Goal: Task Accomplishment & Management: Manage account settings

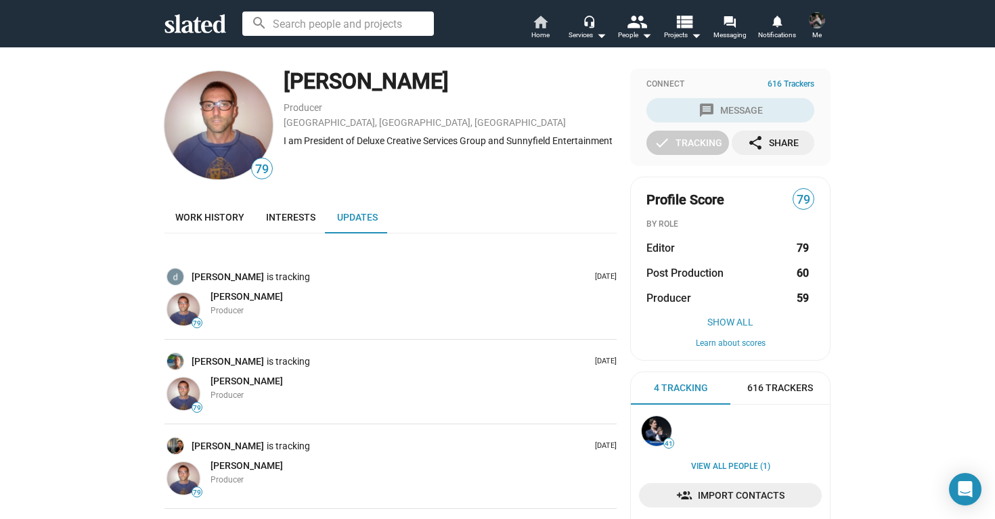
click at [539, 28] on span "Home" at bounding box center [540, 35] width 18 height 16
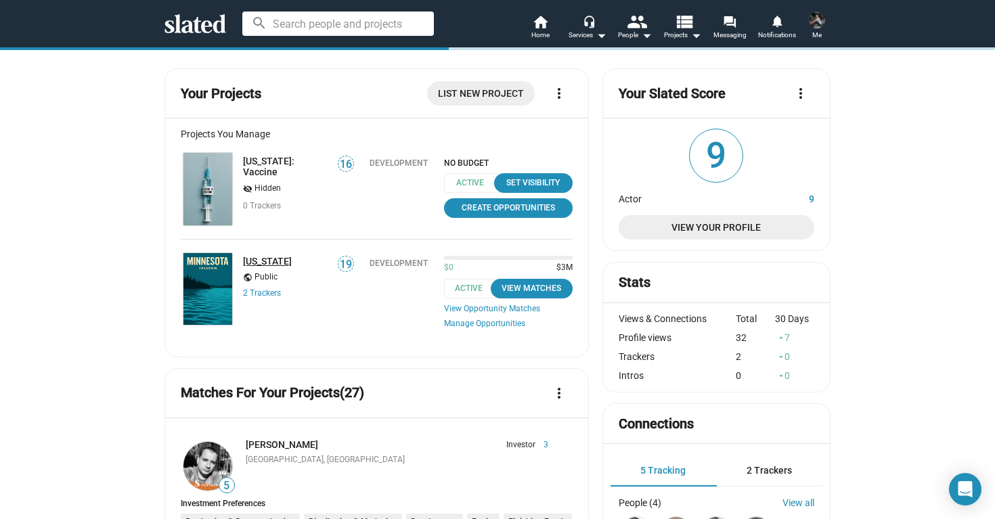
click at [270, 261] on link "[US_STATE]" at bounding box center [267, 261] width 49 height 11
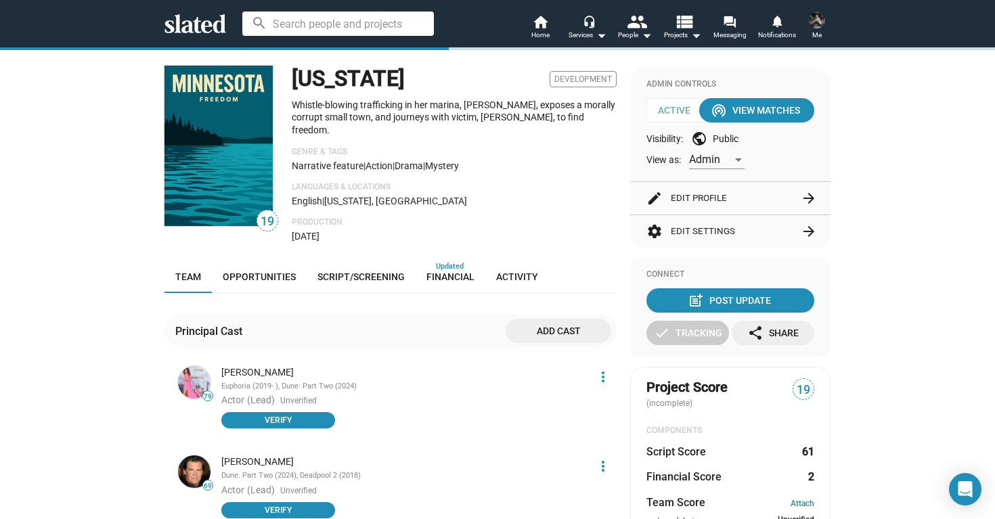
click at [717, 232] on button "settings Edit Settings arrow_forward" at bounding box center [730, 231] width 168 height 32
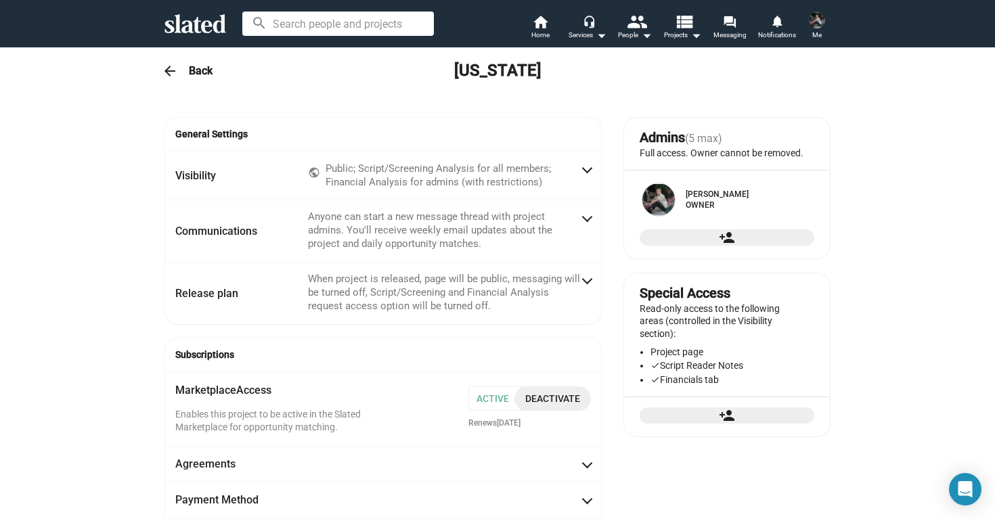
checkbox input "true"
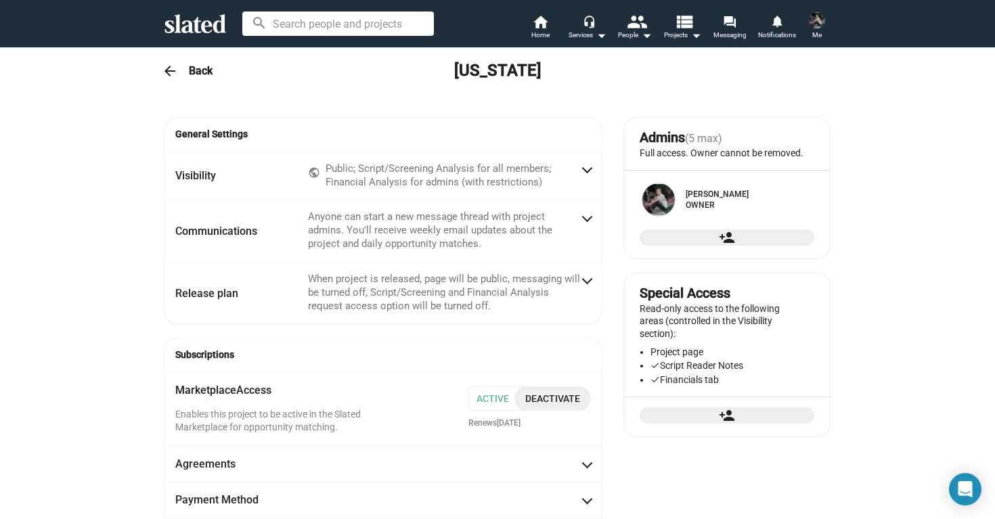
checkbox input "true"
radio input "false"
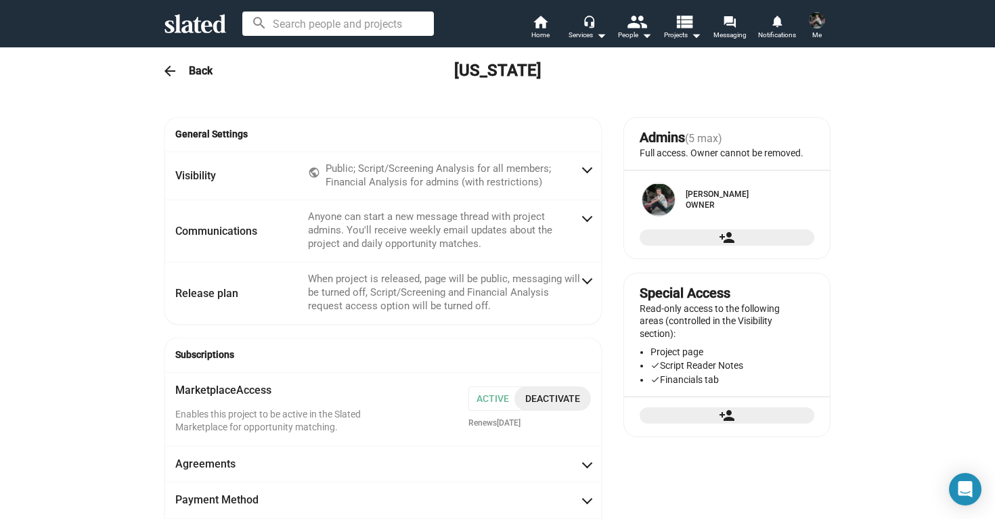
radio input "true"
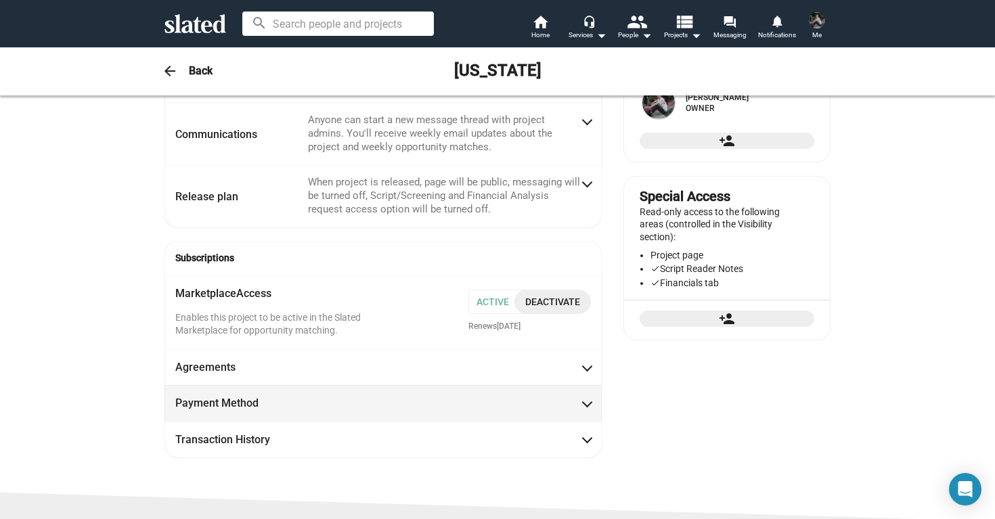
scroll to position [79, 0]
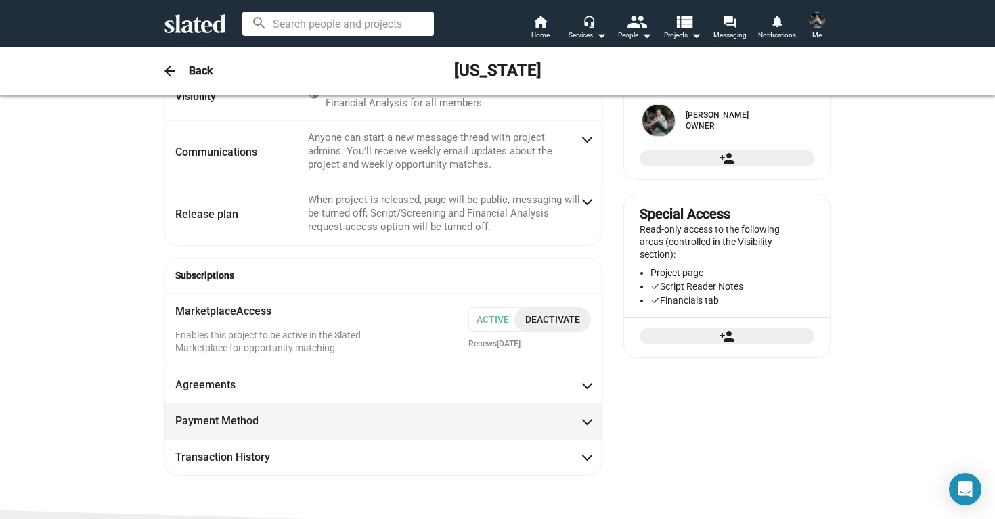
click at [594, 413] on mat-expansion-panel-header "Payment Method" at bounding box center [382, 421] width 437 height 36
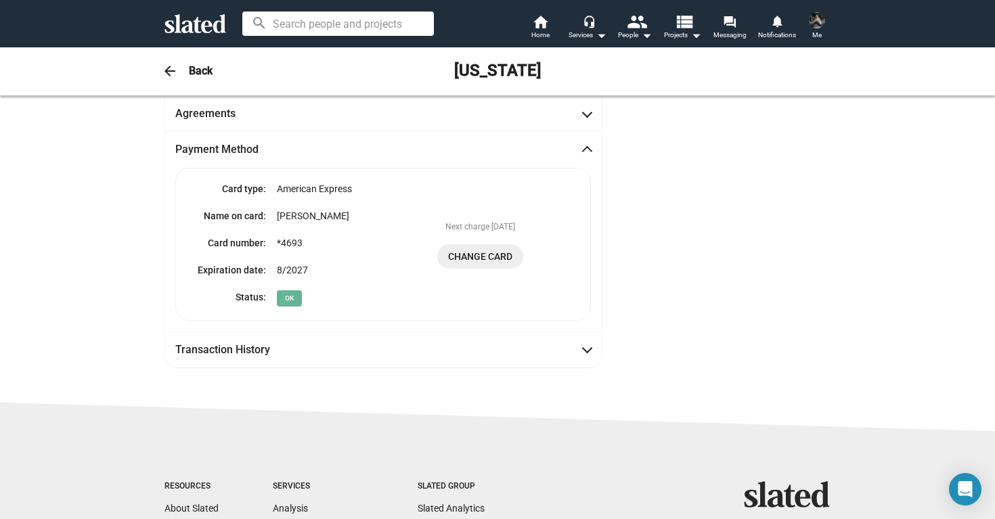
scroll to position [353, 0]
click at [489, 245] on span "Change Card" at bounding box center [480, 254] width 64 height 24
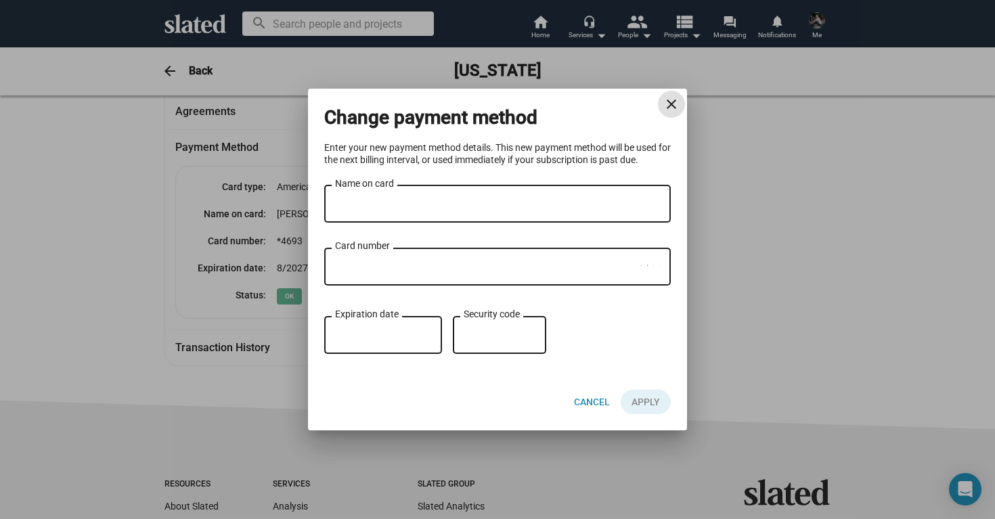
click at [436, 194] on div "Name on card" at bounding box center [497, 203] width 325 height 40
type input "[PERSON_NAME]"
click at [487, 345] on div "Security code" at bounding box center [500, 333] width 72 height 41
click at [648, 403] on span "Apply" at bounding box center [645, 402] width 28 height 24
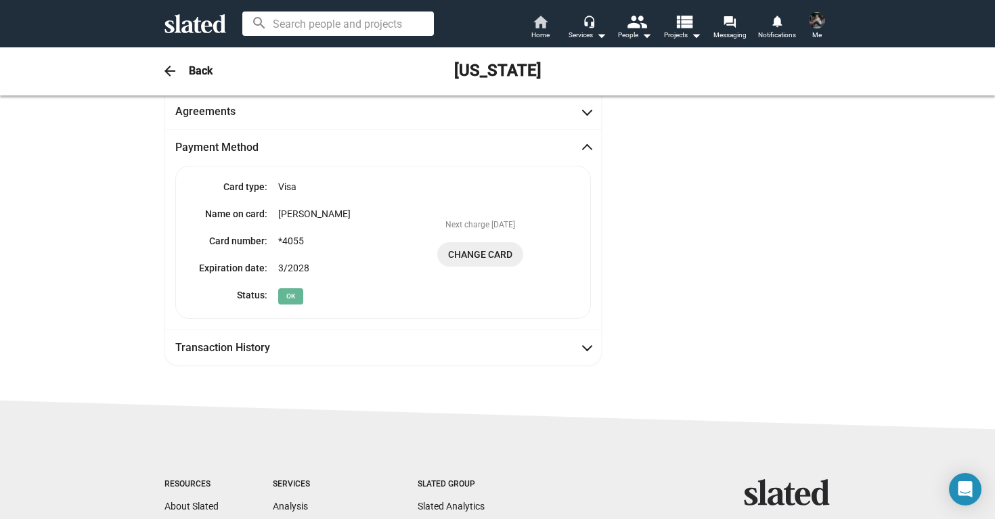
click at [541, 20] on mat-icon "home" at bounding box center [540, 22] width 16 height 16
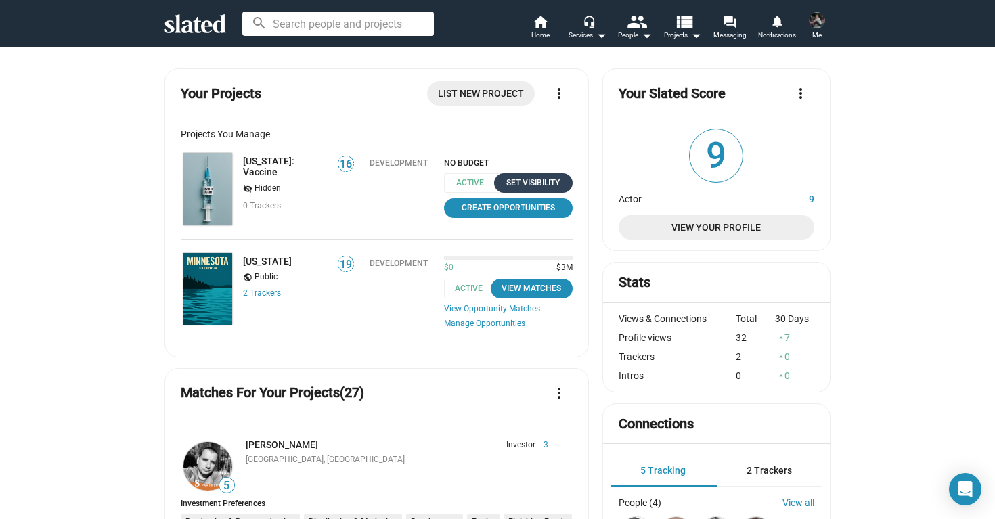
click at [545, 180] on div "Set Visibility" at bounding box center [533, 183] width 62 height 14
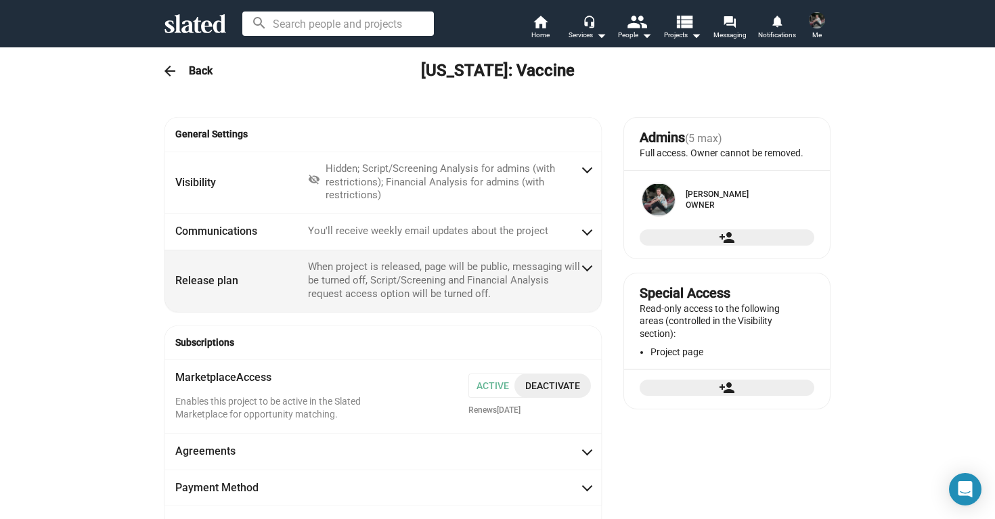
scroll to position [3, 0]
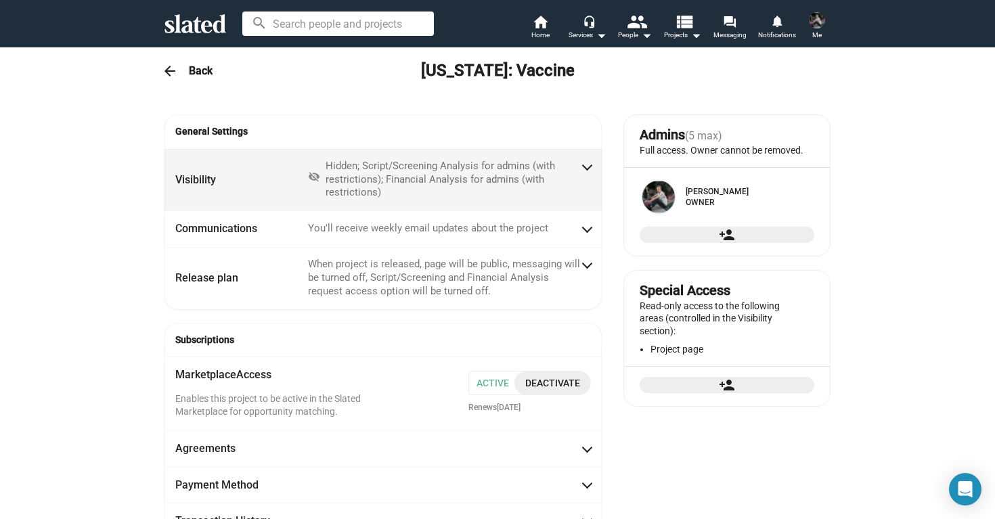
click at [585, 179] on span "Visibility visibility_off Hidden; Script/Screening Analysis for admins (with re…" at bounding box center [383, 180] width 416 height 41
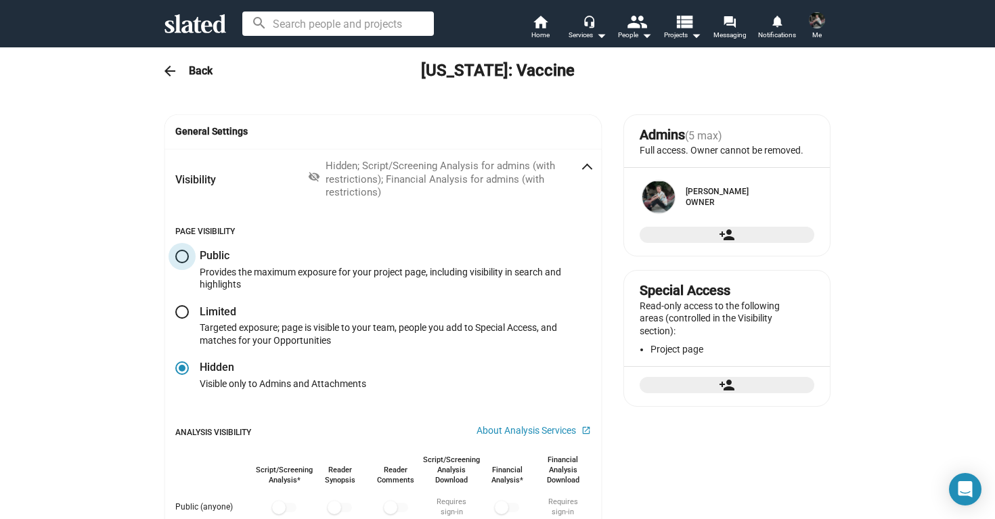
click at [185, 252] on span at bounding box center [182, 257] width 14 height 14
click at [185, 252] on input "radio" at bounding box center [182, 257] width 14 height 14
radio input "true"
checkbox input "false"
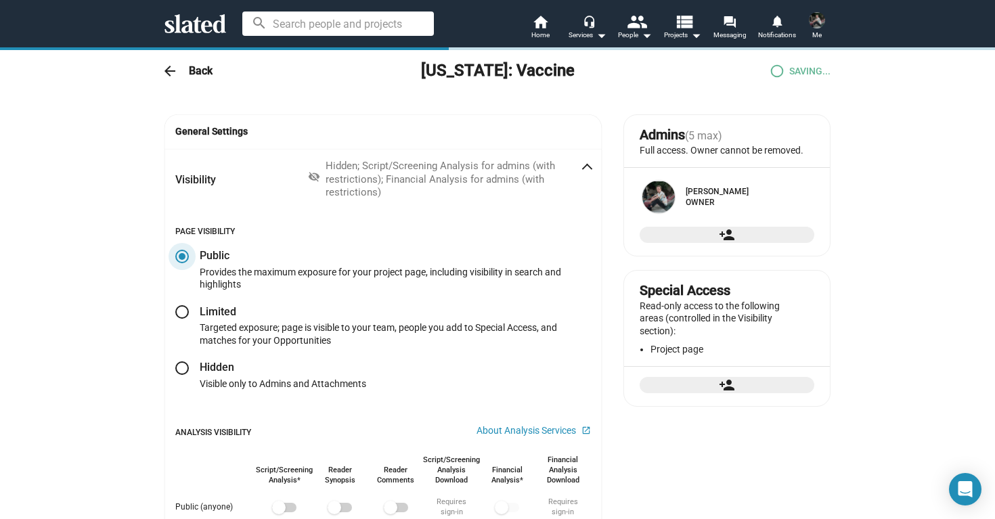
checkbox input "true"
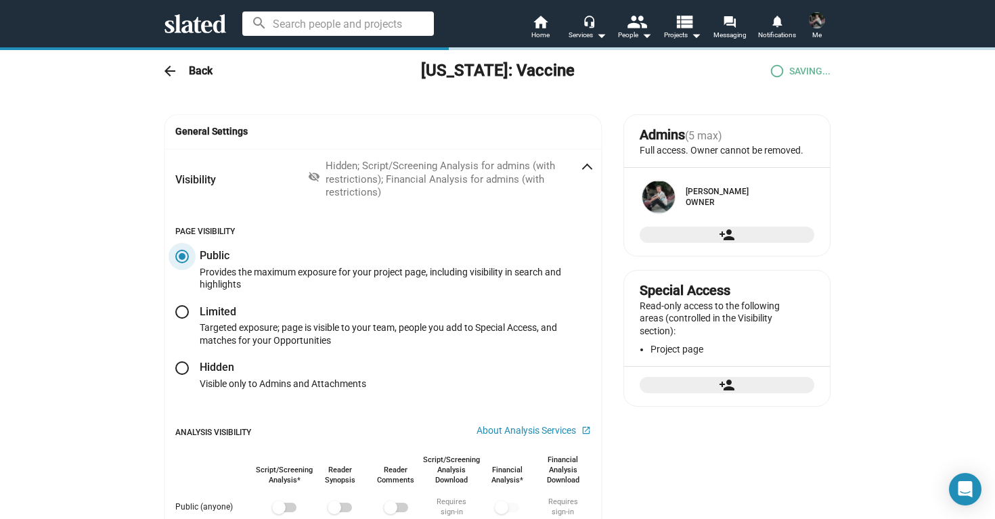
checkbox input "true"
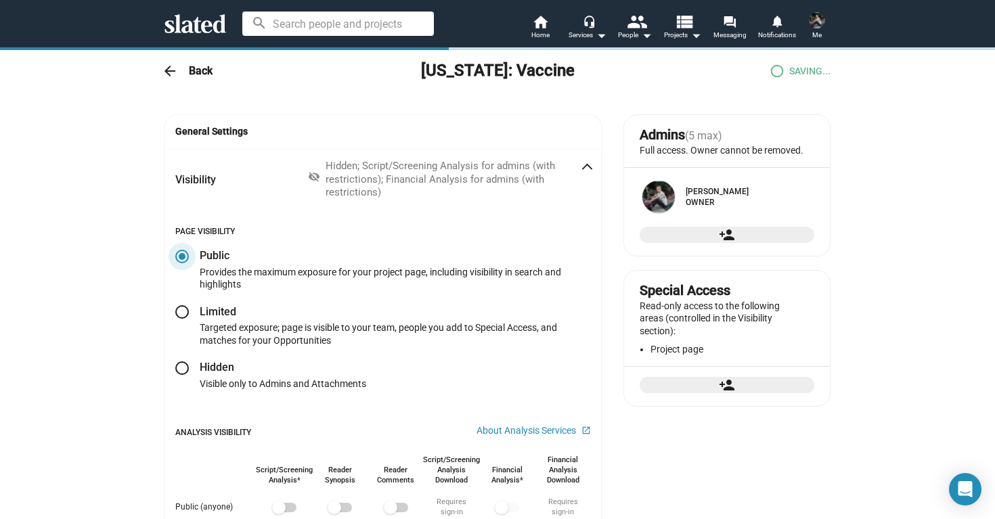
checkbox input "true"
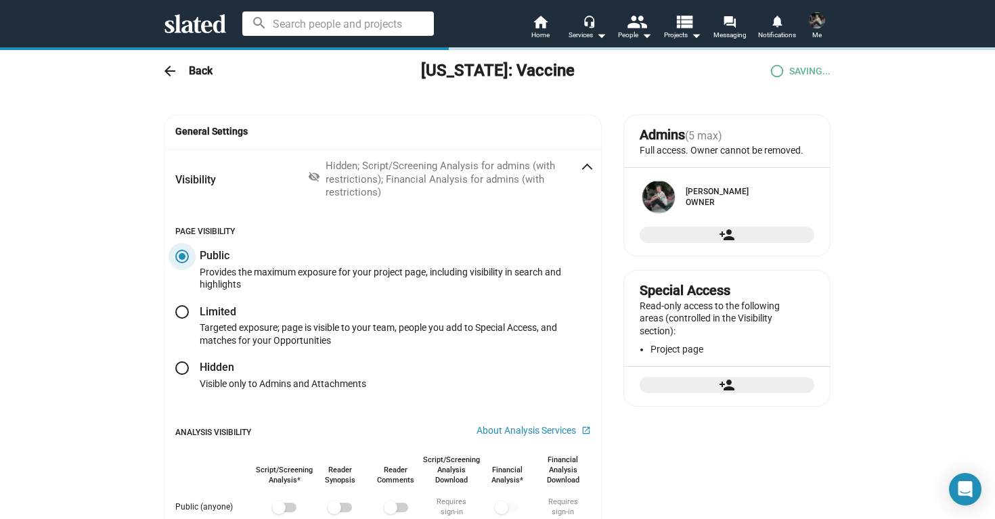
checkbox input "true"
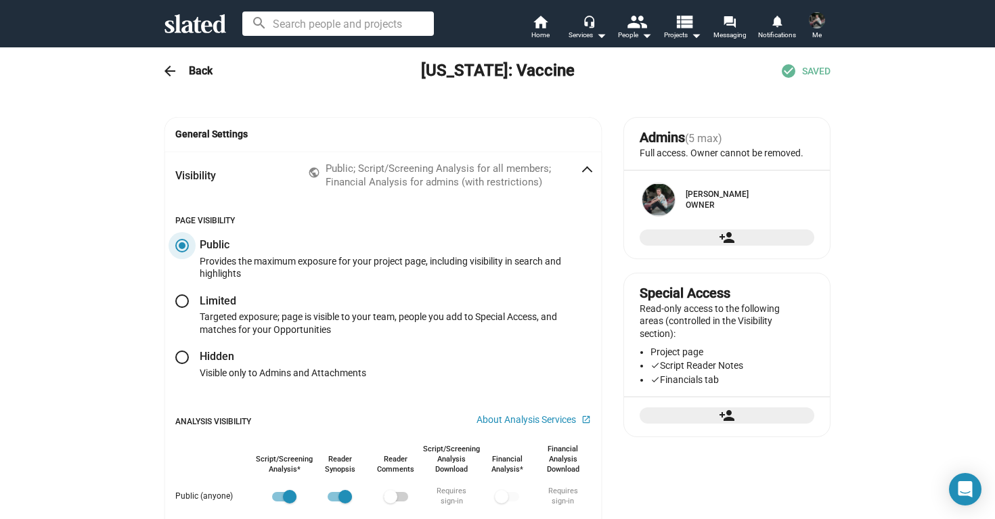
scroll to position [0, 0]
click at [192, 66] on h3 "Back" at bounding box center [201, 71] width 24 height 14
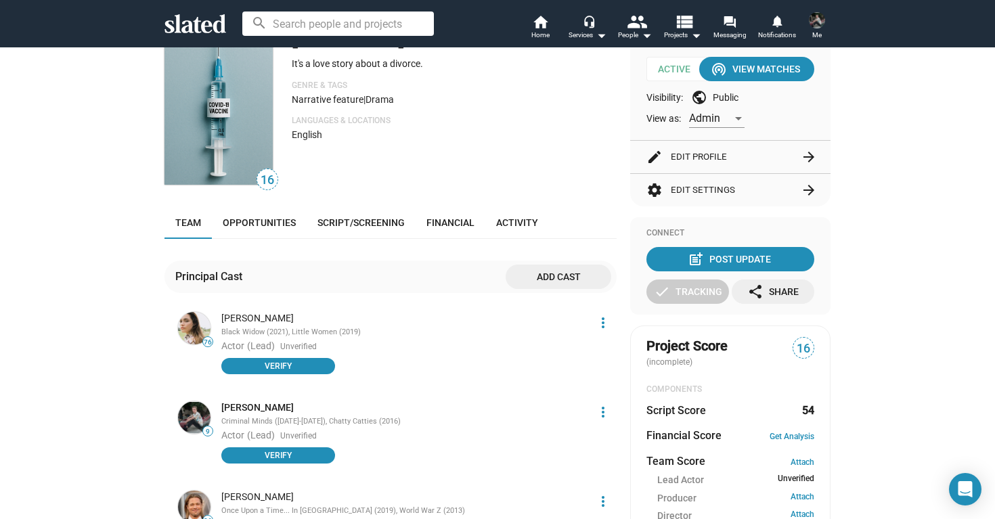
scroll to position [45, 0]
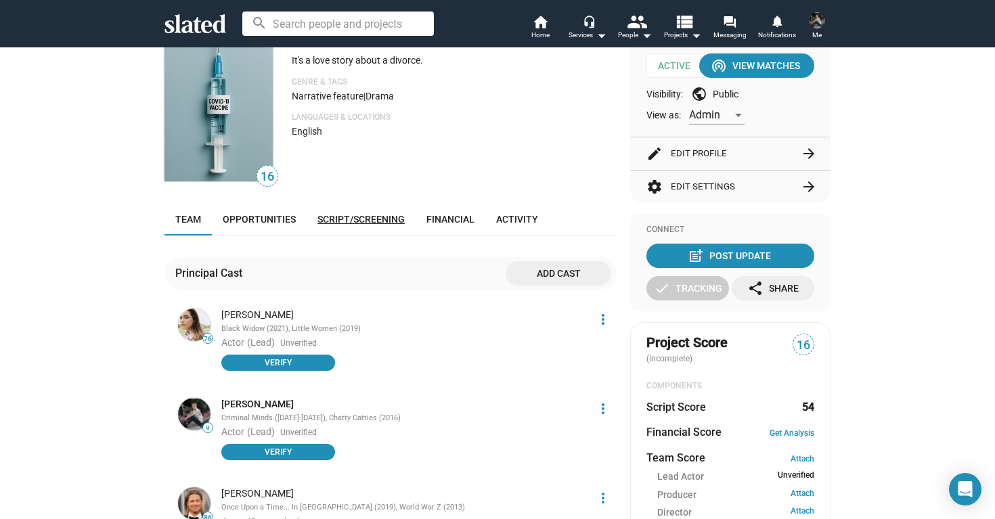
click at [367, 218] on span "Script/Screening" at bounding box center [360, 219] width 87 height 11
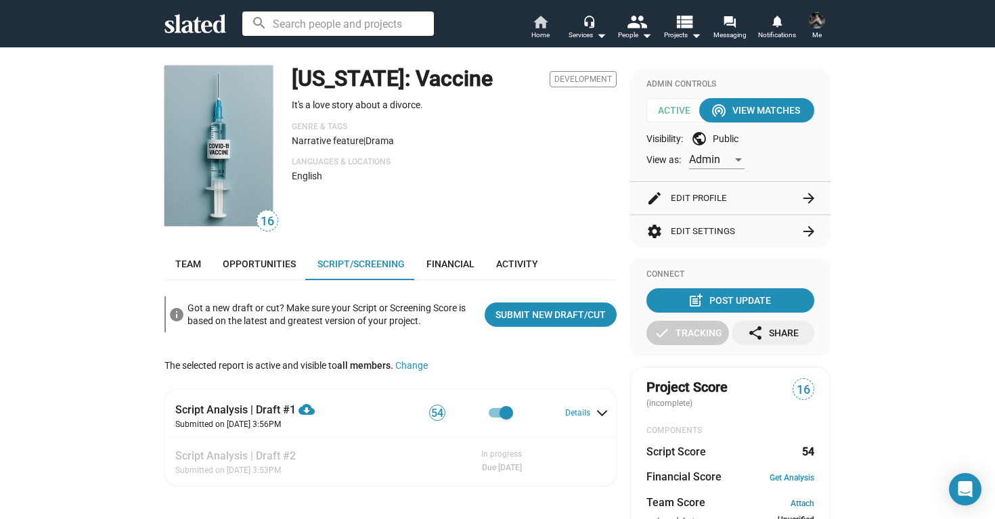
click at [539, 24] on mat-icon "home" at bounding box center [540, 22] width 16 height 16
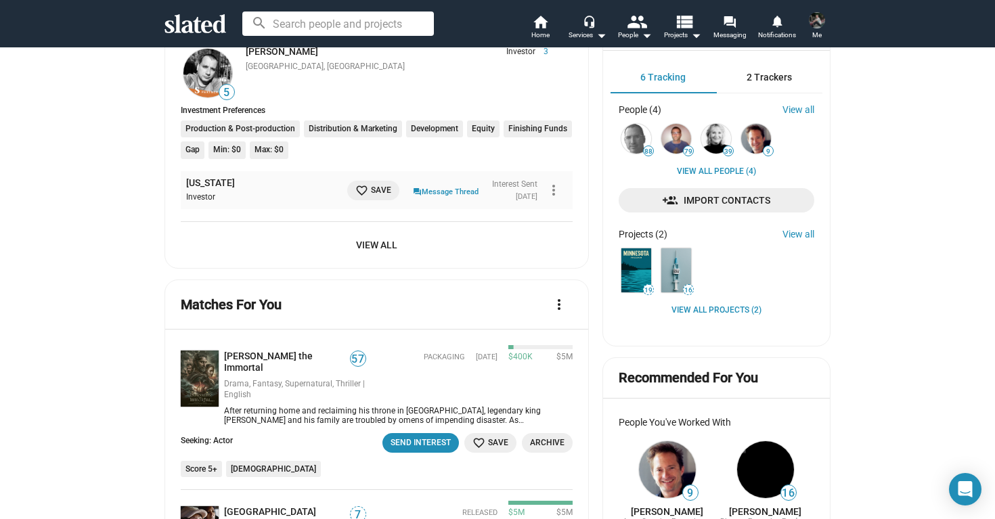
scroll to position [413, 0]
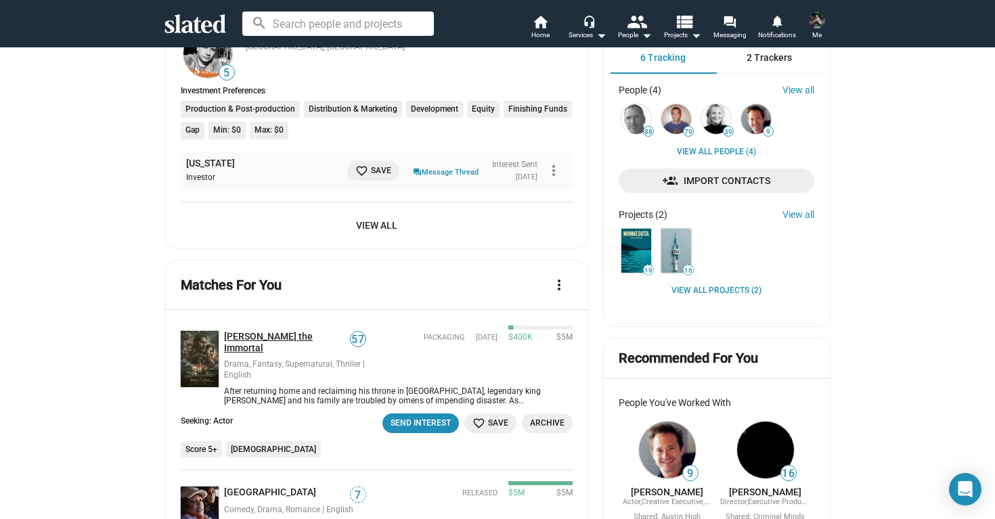
click at [257, 335] on link "[PERSON_NAME] the Immortal" at bounding box center [287, 342] width 126 height 23
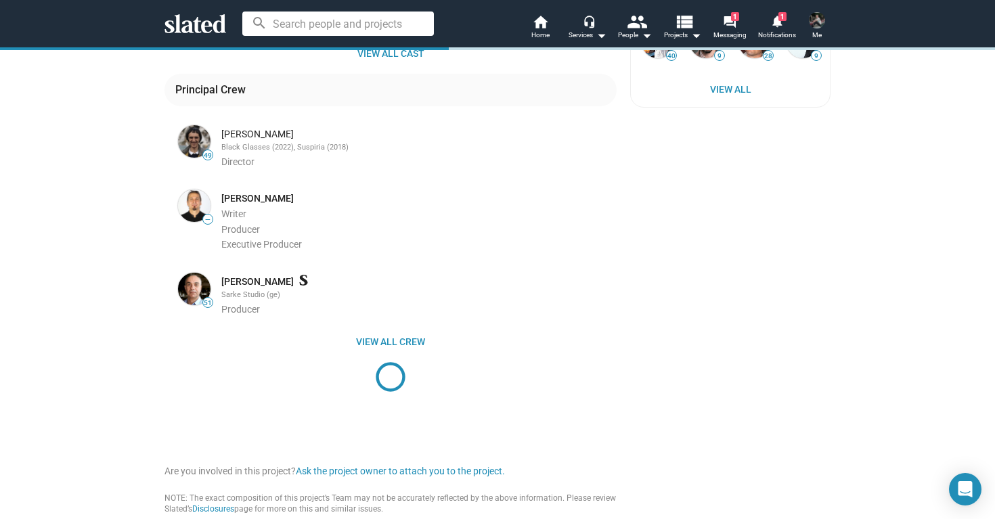
scroll to position [667, 0]
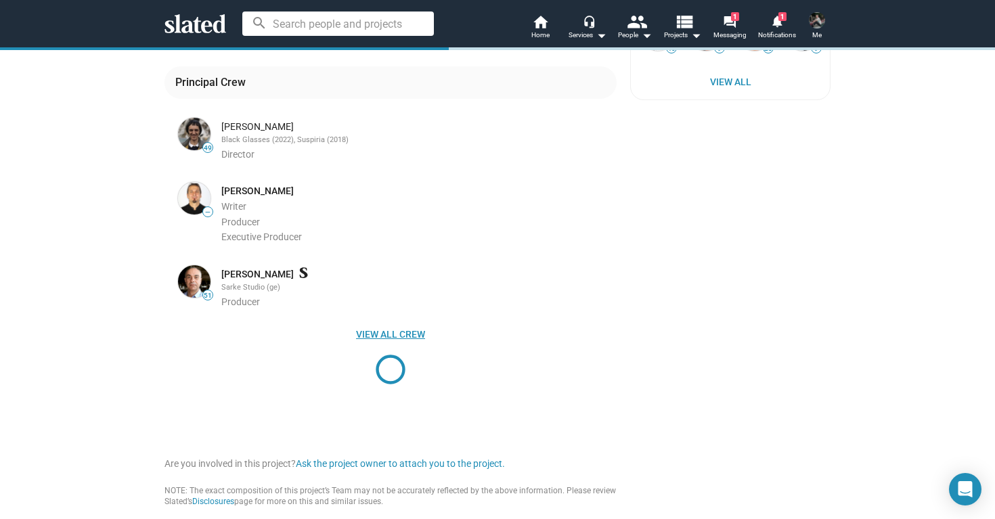
click at [402, 322] on span "View all crew" at bounding box center [390, 334] width 430 height 24
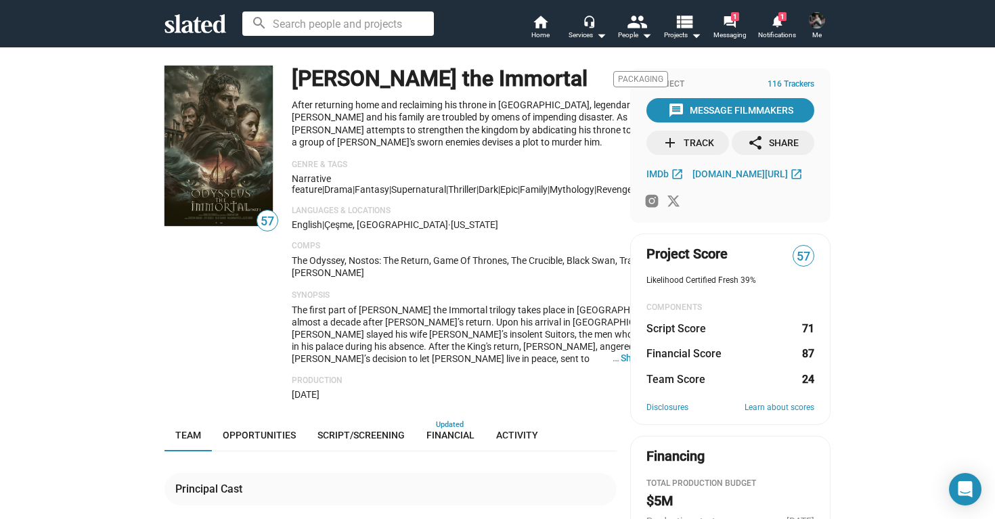
scroll to position [0, 0]
click at [209, 20] on icon at bounding box center [195, 23] width 62 height 19
